Goal: Information Seeking & Learning: Check status

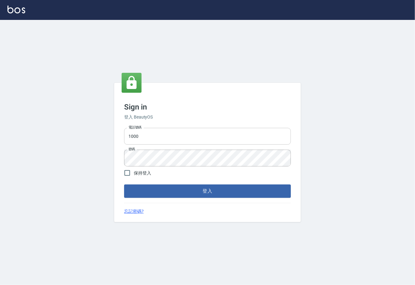
click at [178, 138] on input "1000" at bounding box center [207, 136] width 167 height 17
type input "0225929166"
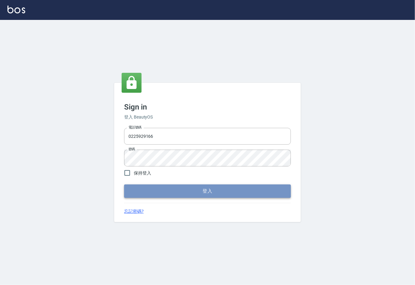
click at [180, 191] on button "登入" at bounding box center [207, 191] width 167 height 13
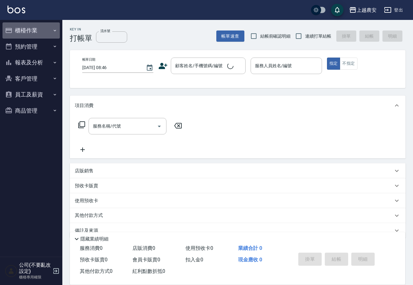
click at [26, 30] on button "櫃檯作業" at bounding box center [30, 30] width 57 height 16
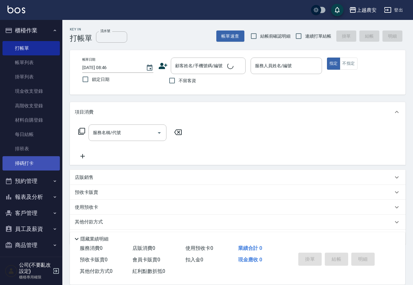
click at [16, 161] on link "掃碼打卡" at bounding box center [30, 163] width 57 height 14
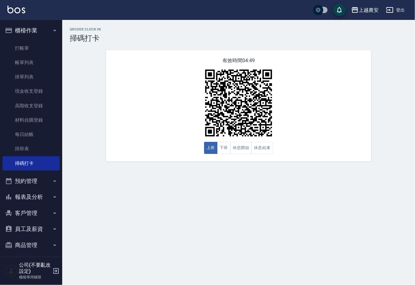
click at [386, 9] on button "登出" at bounding box center [396, 10] width 24 height 12
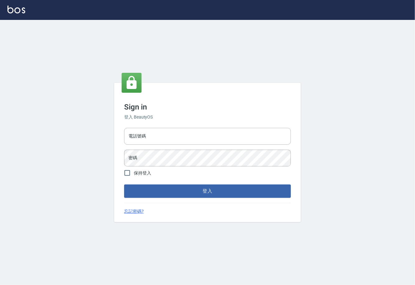
type input "0225929166"
drag, startPoint x: 0, startPoint y: 0, endPoint x: 70, endPoint y: 154, distance: 168.9
click at [70, 154] on div "Sign in 登入 BeautyOS 電話號碼 0225929166 電話號碼 密碼 密碼 保持登入 登入 忘記密碼?" at bounding box center [207, 152] width 415 height 265
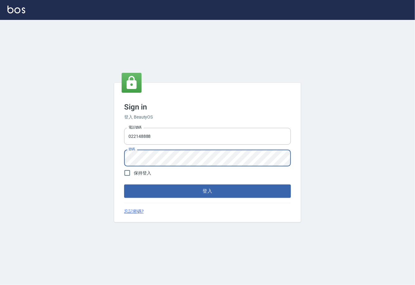
click at [105, 177] on div "Sign in 登入 BeautyOS 電話號碼 022148888 電話號碼 密碼 密碼 保持登入 登入 忘記密碼?" at bounding box center [207, 152] width 415 height 265
click at [124, 185] on button "登入" at bounding box center [207, 191] width 167 height 13
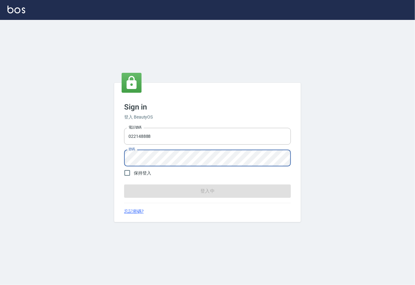
click at [124, 185] on button "登入中" at bounding box center [207, 191] width 167 height 13
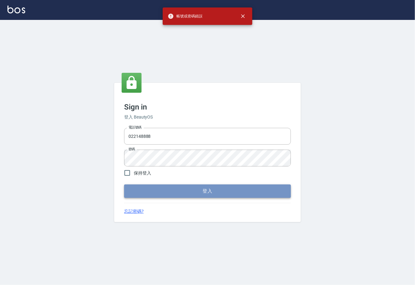
click at [197, 188] on button "登入" at bounding box center [207, 191] width 167 height 13
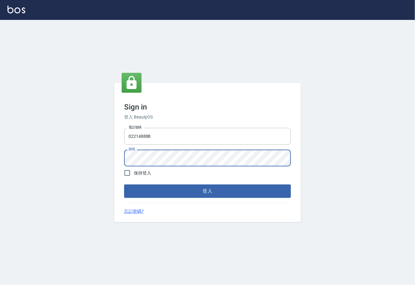
click at [111, 163] on div "Sign in 登入 BeautyOS 電話號碼 022148888 電話號碼 密碼 密碼 保持登入 登入 忘記密碼?" at bounding box center [207, 152] width 415 height 265
click at [124, 185] on button "登入" at bounding box center [207, 191] width 167 height 13
click at [122, 161] on div "電話號碼 022148888 電話號碼 密碼 密碼" at bounding box center [208, 147] width 172 height 44
click at [124, 185] on button "登入" at bounding box center [207, 191] width 167 height 13
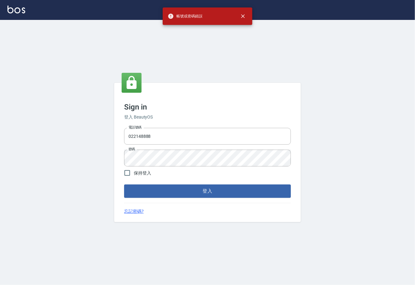
click at [376, 129] on div "Sign in 登入 BeautyOS 電話號碼 022148888 電話號碼 密碼 密碼 保持登入 登入 忘記密碼?" at bounding box center [207, 152] width 415 height 265
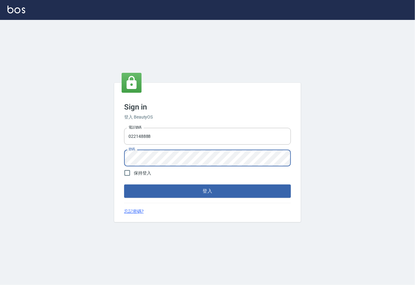
click at [116, 160] on div "Sign in 登入 BeautyOS 電話號碼 022148888 電話號碼 密碼 密碼 保持登入 登入 忘記密碼?" at bounding box center [207, 152] width 187 height 139
click at [124, 185] on button "登入" at bounding box center [207, 191] width 167 height 13
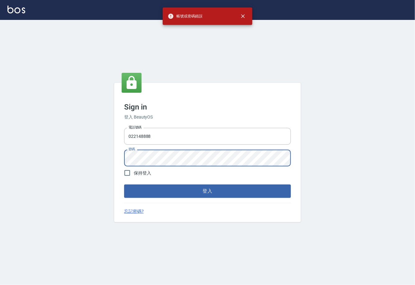
click at [124, 185] on button "登入" at bounding box center [207, 191] width 167 height 13
click at [111, 161] on div "Sign in 登入 BeautyOS 電話號碼 022148888 電話號碼 密碼 密碼 保持登入 登入 忘記密碼?" at bounding box center [207, 152] width 415 height 265
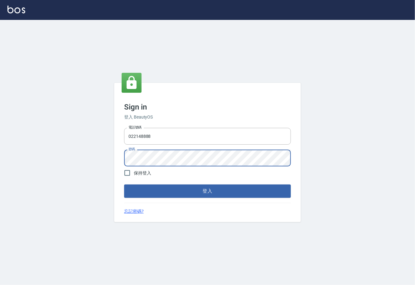
click at [124, 185] on button "登入" at bounding box center [207, 191] width 167 height 13
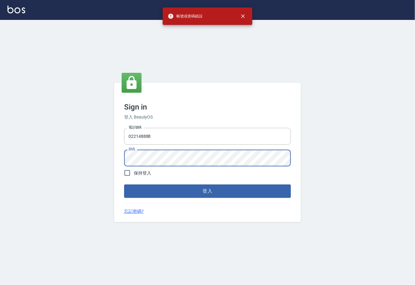
click at [369, 153] on div "Sign in 登入 BeautyOS 電話號碼 022148888 電話號碼 密碼 密碼 保持登入 登入 忘記密碼?" at bounding box center [207, 152] width 415 height 265
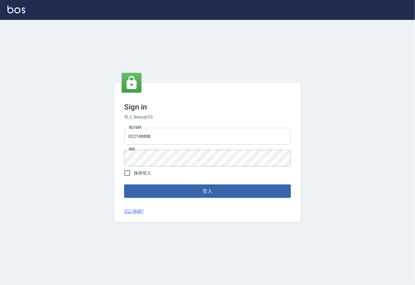
click at [137, 135] on input "022148888" at bounding box center [207, 136] width 167 height 17
click at [161, 136] on input "022148888" at bounding box center [207, 136] width 167 height 17
type input "0"
type input "02148888"
click at [120, 163] on div "Sign in 登入 BeautyOS 電話號碼 02148888 電話號碼 密碼 密碼 保持登入 登入 忘記密碼?" at bounding box center [207, 152] width 187 height 139
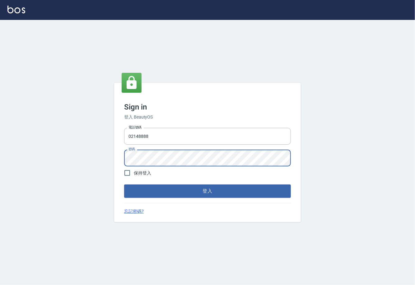
click at [124, 185] on button "登入" at bounding box center [207, 191] width 167 height 13
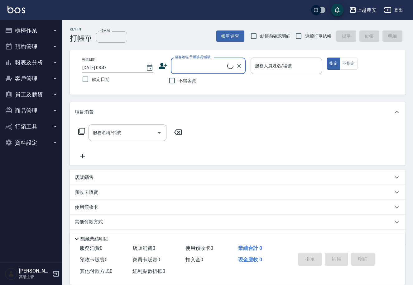
click at [29, 65] on button "報表及分析" at bounding box center [30, 62] width 57 height 16
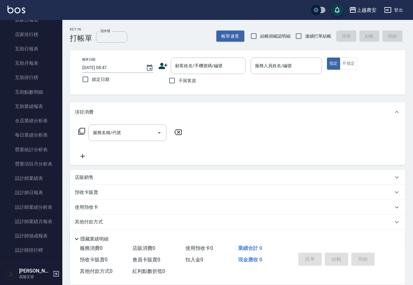
scroll to position [106, 0]
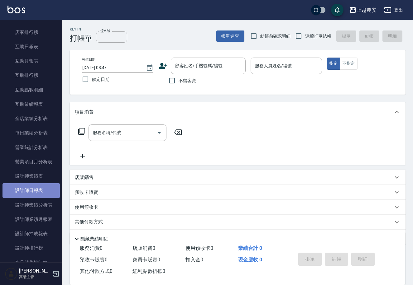
click at [38, 191] on link "設計師日報表" at bounding box center [30, 190] width 57 height 14
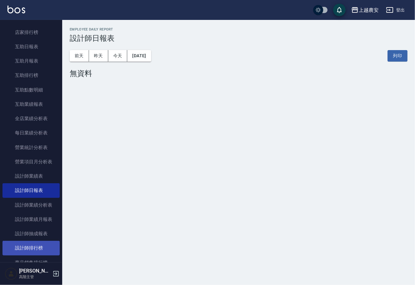
click at [40, 241] on link "設計師排行榜" at bounding box center [30, 248] width 57 height 14
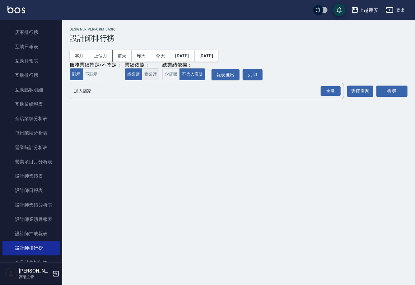
click at [144, 73] on button "實業績" at bounding box center [150, 75] width 17 height 12
click at [218, 53] on button "2025/09/11" at bounding box center [207, 56] width 24 height 12
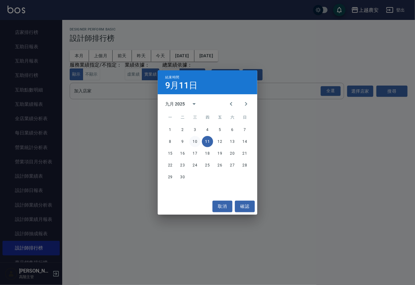
click at [191, 140] on button "10" at bounding box center [195, 141] width 11 height 11
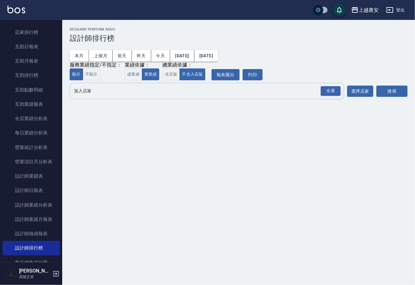
click at [276, 94] on input "加入店家" at bounding box center [203, 91] width 260 height 11
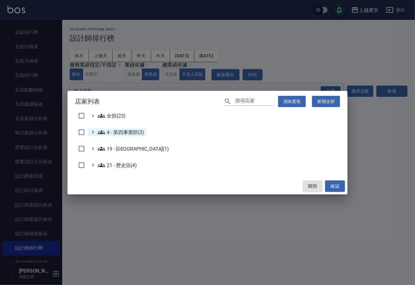
click at [118, 134] on 第四事業部\(3\) "4 - 第四事業部(3)" at bounding box center [121, 132] width 46 height 7
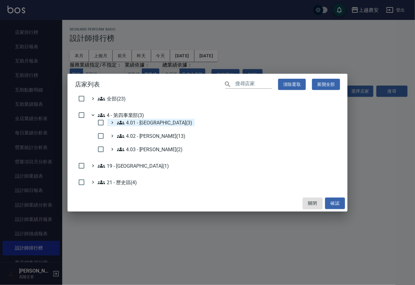
click at [140, 121] on 中山區\(3\) "4.01 - 中山區(3)" at bounding box center [154, 122] width 75 height 7
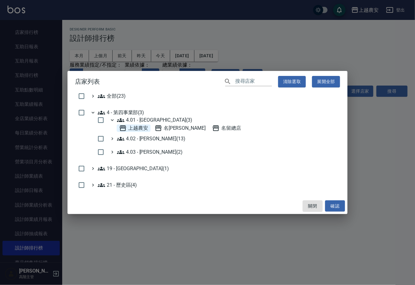
click at [134, 131] on span "上越農安" at bounding box center [133, 128] width 29 height 7
click at [330, 202] on button "確認" at bounding box center [335, 207] width 20 height 12
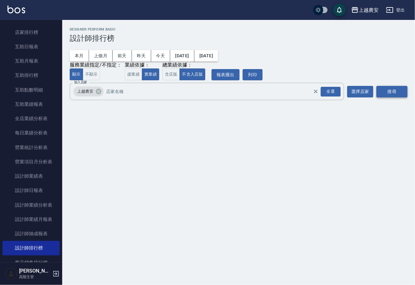
click at [388, 94] on button "搜尋" at bounding box center [392, 92] width 31 height 12
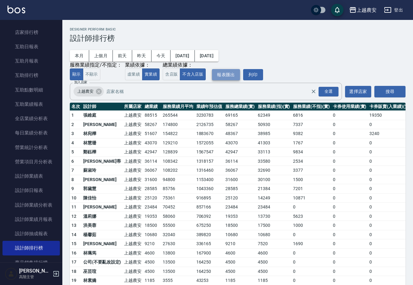
click at [220, 72] on button "報表匯出" at bounding box center [226, 75] width 28 height 12
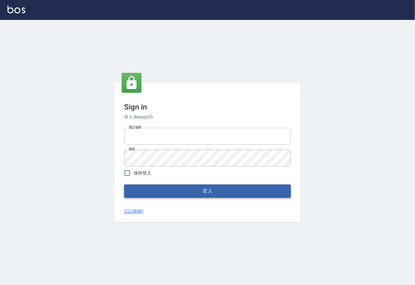
type input "0225929166"
click at [211, 190] on button "登入" at bounding box center [207, 191] width 167 height 13
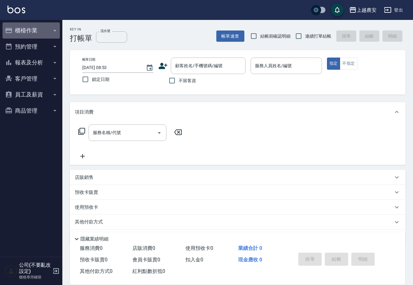
click at [35, 31] on button "櫃檯作業" at bounding box center [30, 30] width 57 height 16
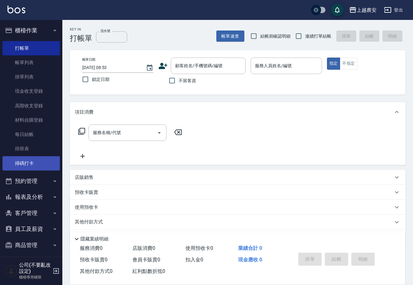
click at [33, 161] on link "掃碼打卡" at bounding box center [30, 163] width 57 height 14
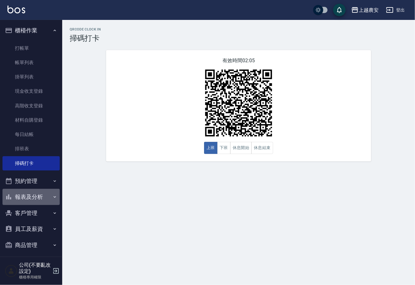
click at [38, 194] on button "報表及分析" at bounding box center [30, 197] width 57 height 16
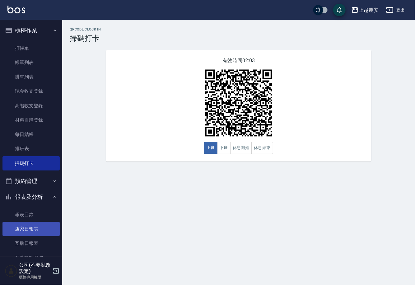
click at [38, 226] on link "店家日報表" at bounding box center [30, 229] width 57 height 14
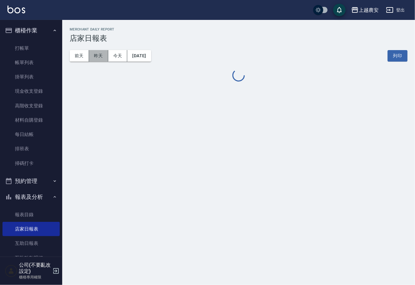
click at [101, 56] on button "昨天" at bounding box center [98, 56] width 19 height 12
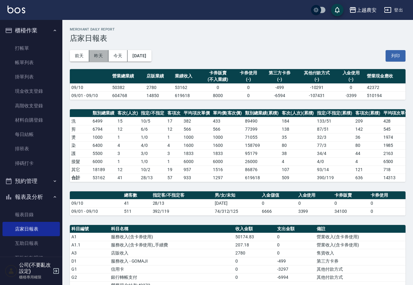
click at [101, 53] on button "昨天" at bounding box center [98, 56] width 19 height 12
drag, startPoint x: 109, startPoint y: 95, endPoint x: 124, endPoint y: 96, distance: 15.0
click at [125, 96] on td "604768" at bounding box center [128, 96] width 34 height 8
copy td "604768"
click at [27, 164] on link "掃碼打卡" at bounding box center [30, 163] width 57 height 14
